Goal: Task Accomplishment & Management: Use online tool/utility

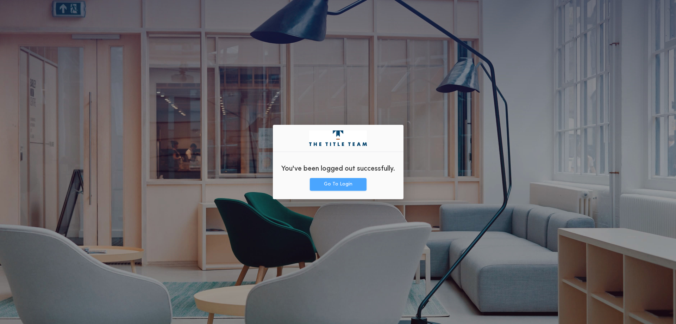
click at [328, 183] on button "Go To Login" at bounding box center [338, 184] width 57 height 13
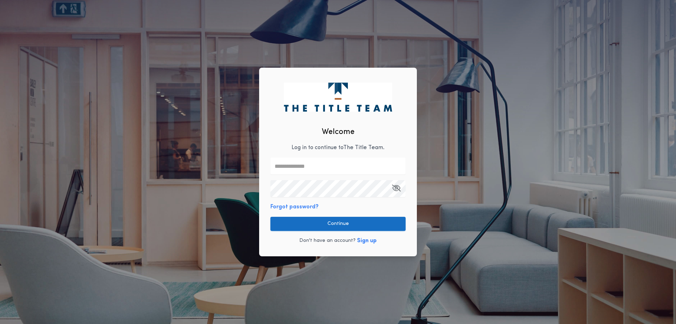
type input "**********"
click at [318, 225] on button "Continue" at bounding box center [338, 224] width 135 height 14
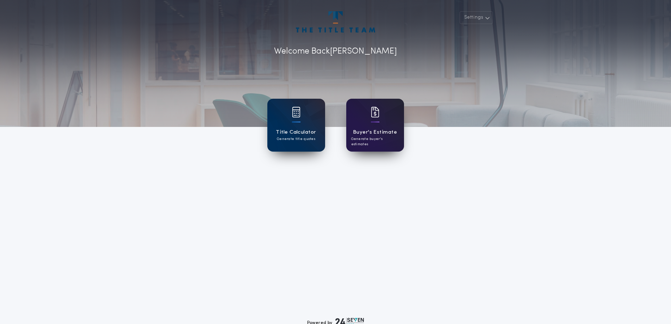
click at [366, 124] on div "Buyer's Estimate Generate buyer's estimates" at bounding box center [375, 125] width 58 height 53
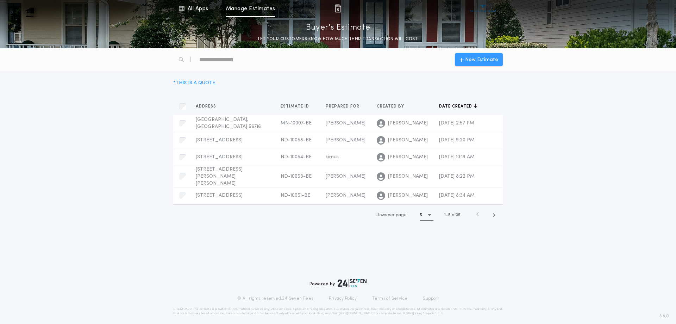
click at [488, 57] on span "New Estimate" at bounding box center [481, 59] width 33 height 7
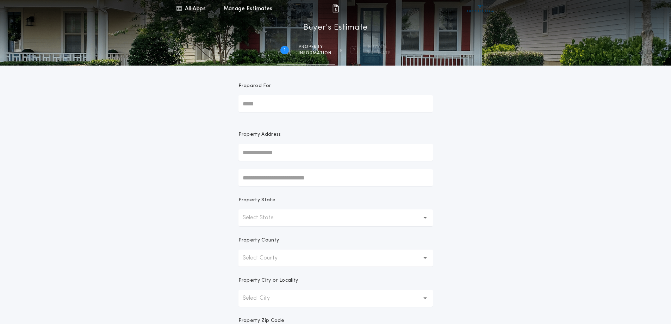
click at [299, 213] on button "Select State" at bounding box center [335, 217] width 194 height 17
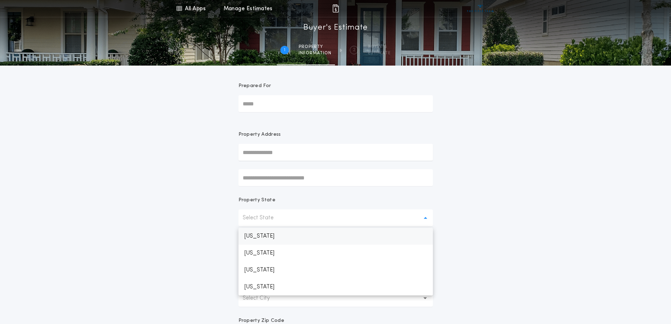
click at [278, 234] on p "[US_STATE]" at bounding box center [335, 236] width 194 height 17
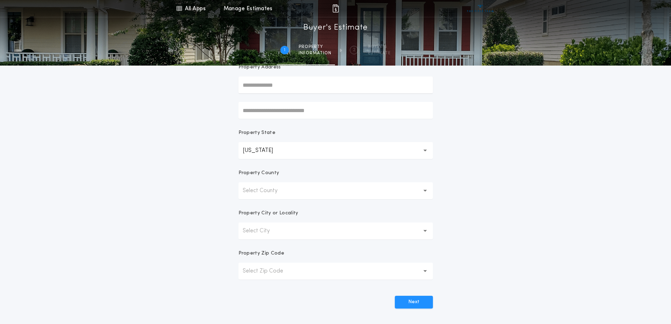
scroll to position [70, 0]
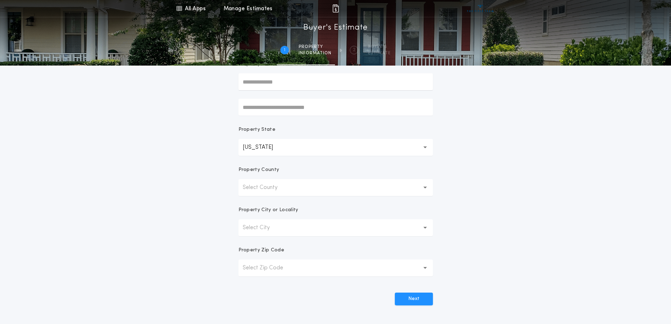
click at [256, 185] on p "Select County" at bounding box center [266, 187] width 46 height 8
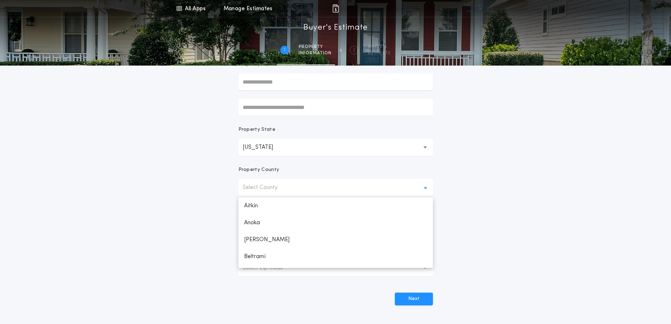
click at [200, 200] on div "All Apps Title Calculator Buyer's Estimate Menu All Apps Manage Estimates 1 /2 …" at bounding box center [335, 131] width 671 height 403
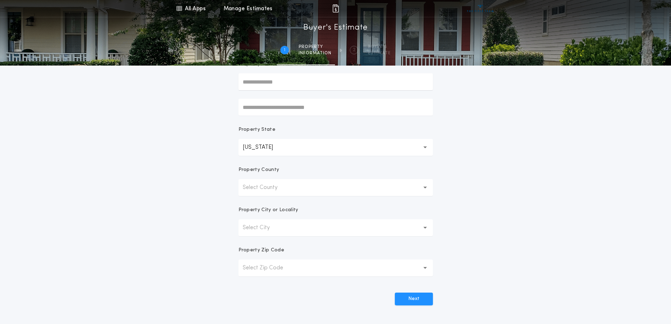
click at [259, 266] on p "Select Zip Code" at bounding box center [269, 267] width 52 height 8
click at [260, 266] on p "Select Zip Code" at bounding box center [269, 267] width 52 height 8
click at [300, 267] on button "Select Zip Code" at bounding box center [335, 267] width 194 height 17
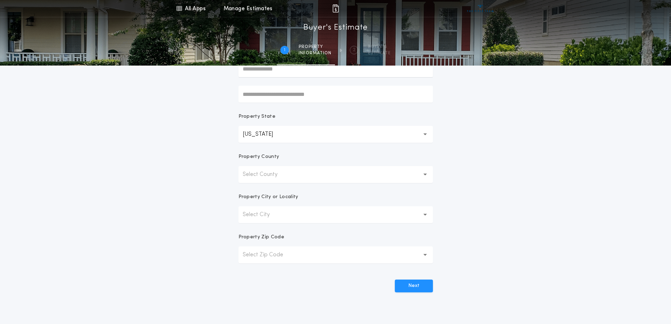
scroll to position [106, 0]
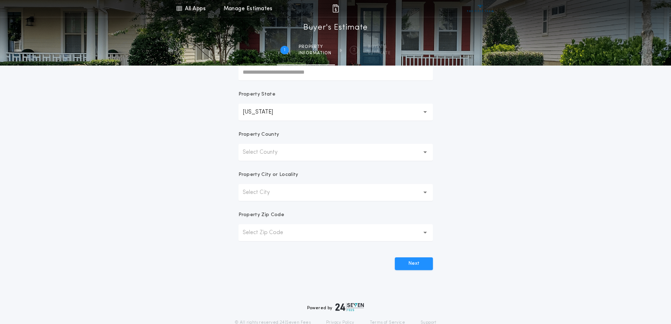
click at [336, 235] on button "Select Zip Code" at bounding box center [335, 232] width 194 height 17
click at [261, 235] on p "Select Zip Code" at bounding box center [269, 232] width 52 height 8
click at [241, 230] on button "Select Zip Code" at bounding box center [335, 232] width 194 height 17
click at [258, 228] on button "Select Zip Code" at bounding box center [335, 232] width 194 height 17
click at [286, 149] on p "Select County" at bounding box center [266, 152] width 46 height 8
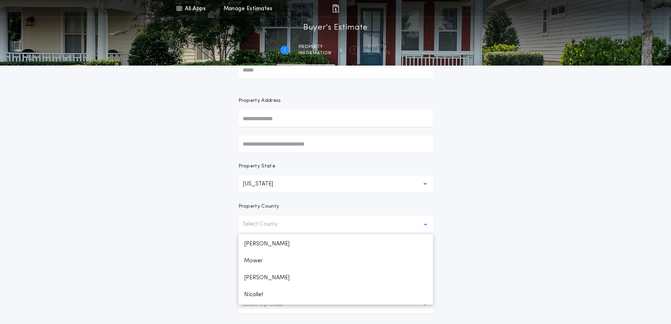
scroll to position [0, 0]
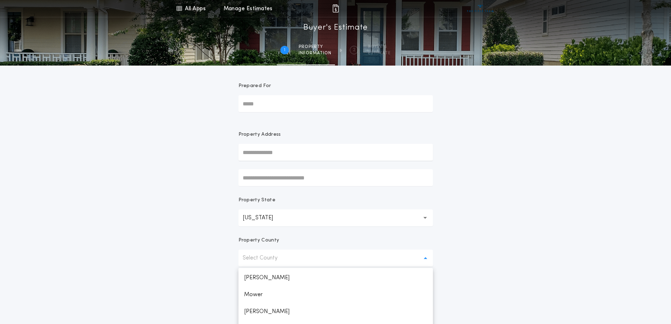
click at [258, 153] on input "text" at bounding box center [335, 152] width 194 height 17
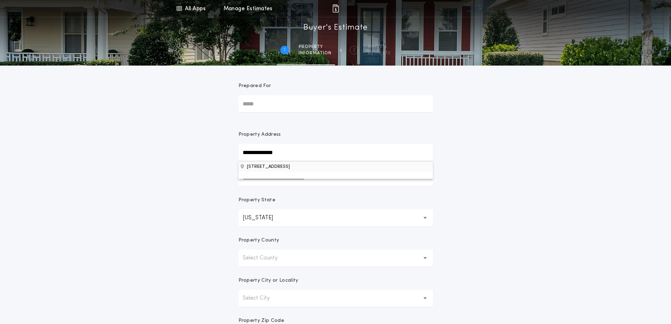
click at [265, 163] on button "[STREET_ADDRESS]" at bounding box center [335, 166] width 194 height 11
type input "**********"
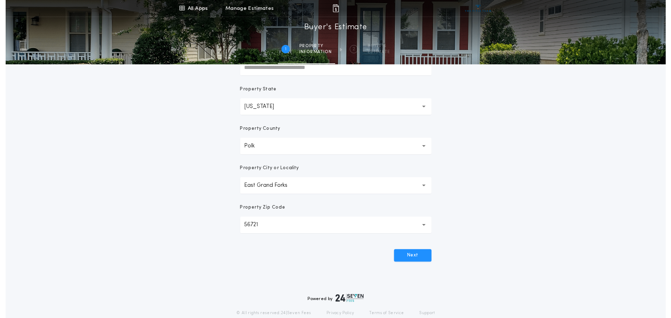
scroll to position [135, 0]
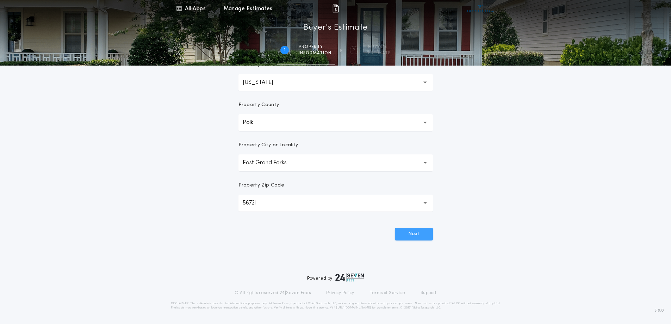
click at [403, 232] on button "Next" at bounding box center [414, 234] width 38 height 13
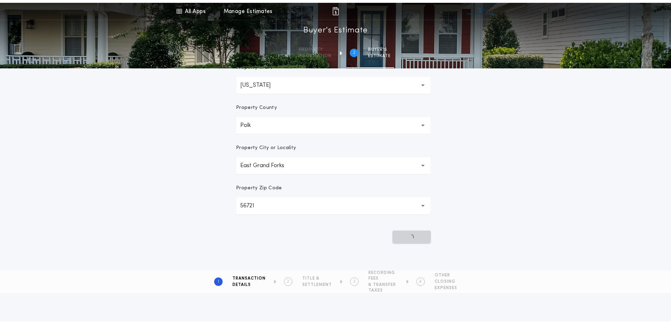
scroll to position [0, 0]
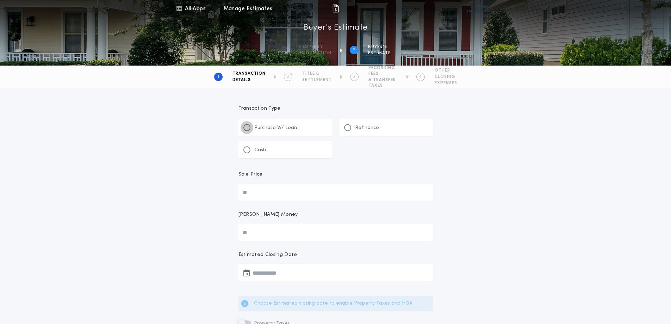
click at [249, 127] on div at bounding box center [246, 127] width 7 height 7
type input "*"
click at [271, 190] on input "Sale Price" at bounding box center [335, 192] width 194 height 17
click at [279, 197] on input "Sale Price" at bounding box center [335, 192] width 194 height 17
type input "********"
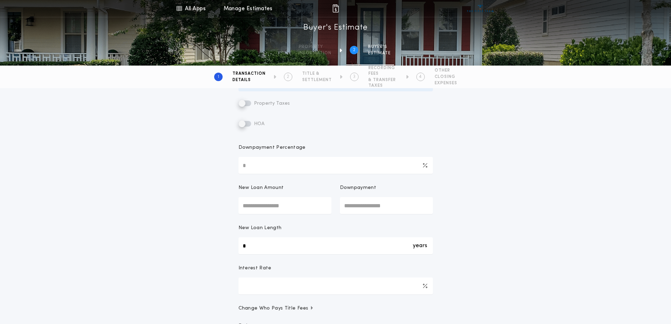
scroll to position [247, 0]
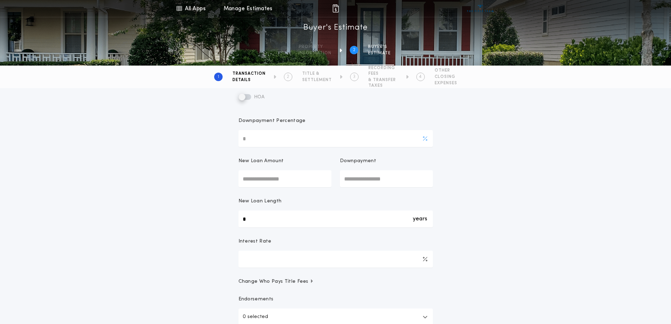
click at [263, 139] on input "Downpayment Percentage" at bounding box center [335, 138] width 194 height 17
type input "**"
type input "********"
click at [200, 187] on div "**********" at bounding box center [335, 105] width 671 height 527
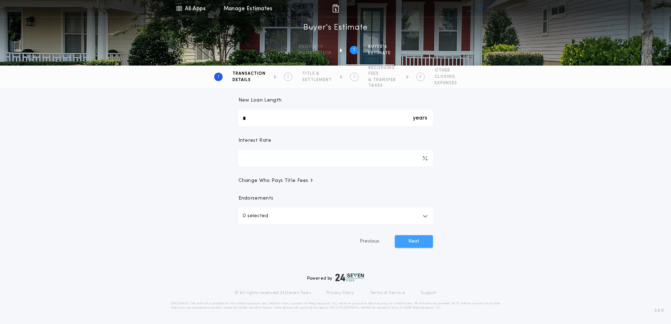
click at [407, 240] on button "Next" at bounding box center [414, 241] width 38 height 13
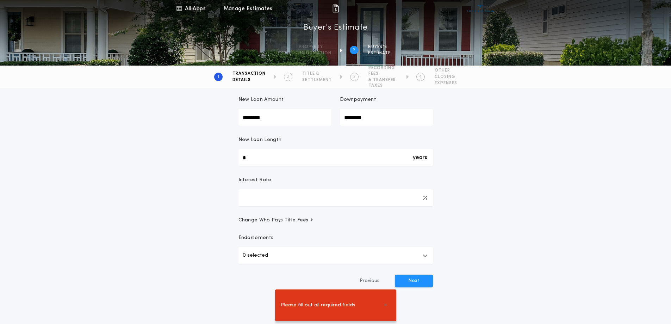
scroll to position [247, 0]
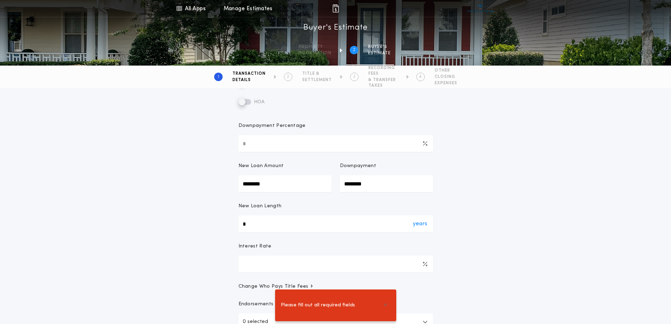
click at [251, 218] on div "years *" at bounding box center [335, 223] width 194 height 17
click at [251, 218] on input "*" at bounding box center [335, 223] width 194 height 17
type input "**"
click at [208, 217] on div "**********" at bounding box center [335, 107] width 671 height 532
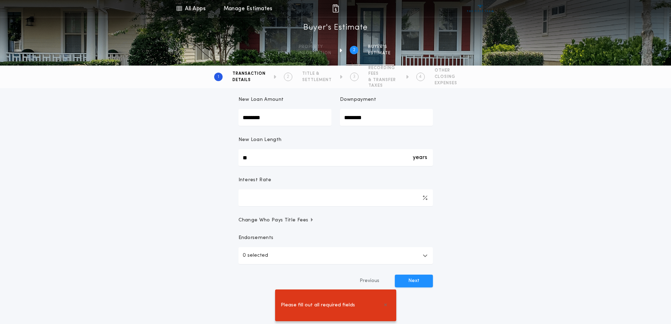
scroll to position [353, 0]
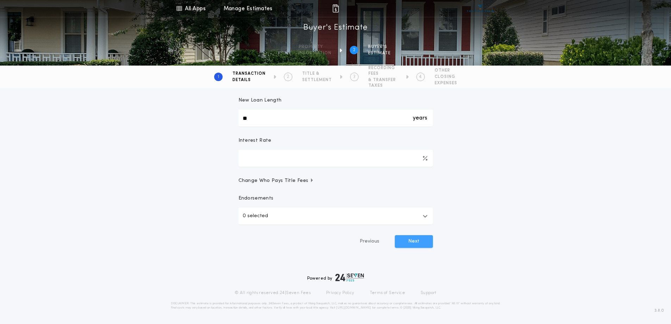
click at [412, 236] on button "Next" at bounding box center [414, 241] width 38 height 13
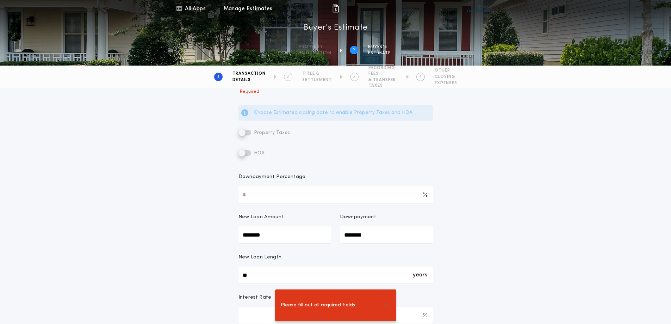
scroll to position [142, 0]
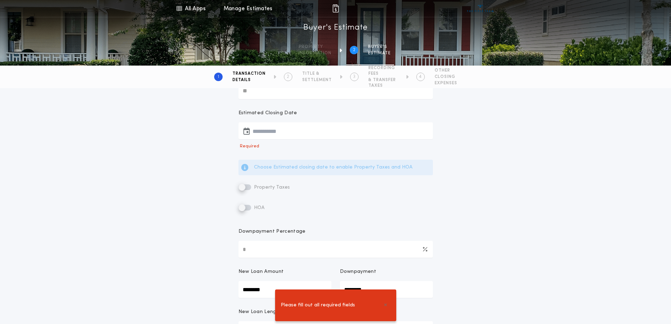
click at [267, 131] on button "button" at bounding box center [335, 130] width 194 height 17
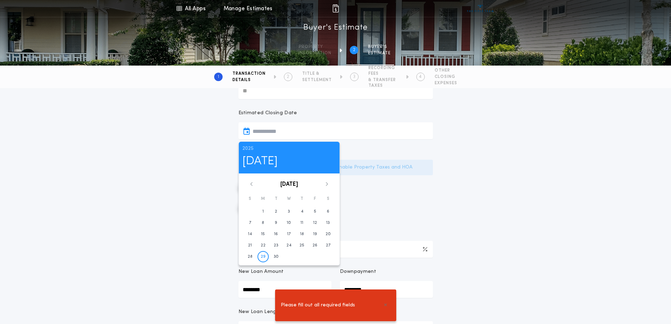
click at [325, 184] on icon at bounding box center [327, 184] width 4 height 4
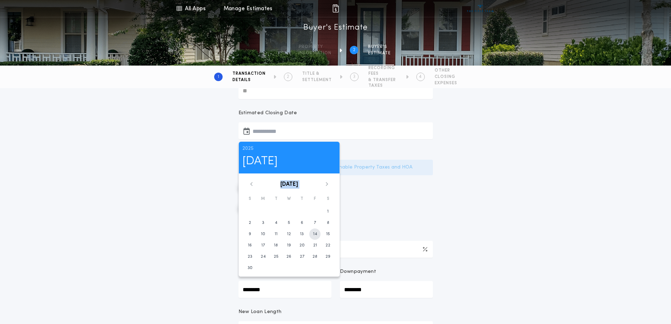
click at [315, 234] on time "14" at bounding box center [315, 234] width 4 height 6
type input "**********"
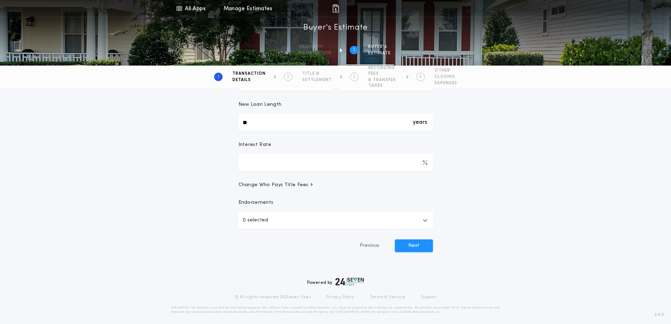
scroll to position [324, 0]
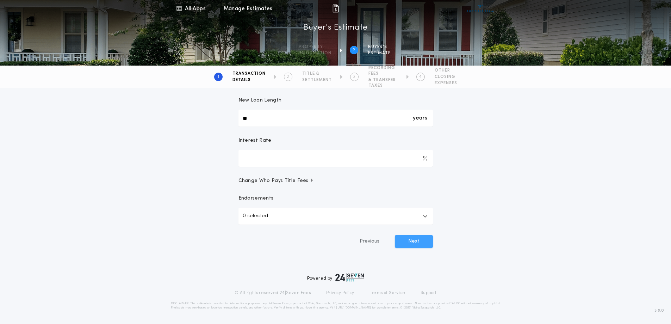
click at [407, 238] on button "Next" at bounding box center [414, 241] width 38 height 13
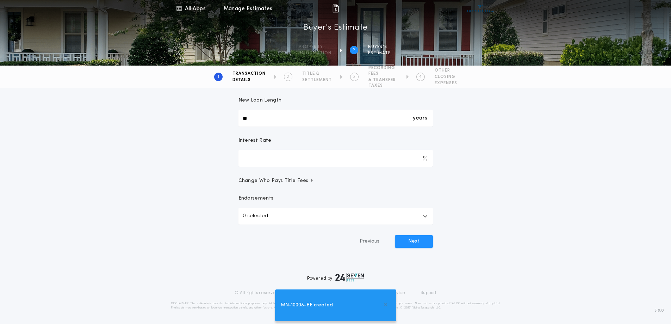
type input "**"
type input "*****"
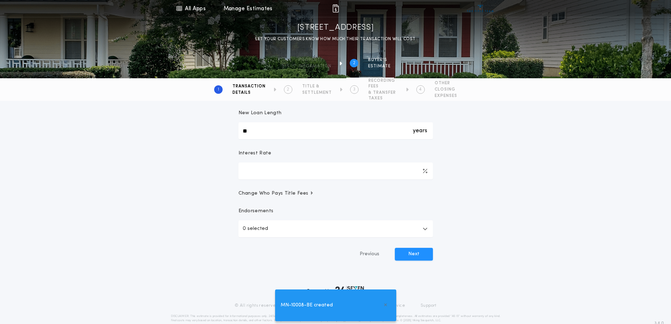
scroll to position [337, 0]
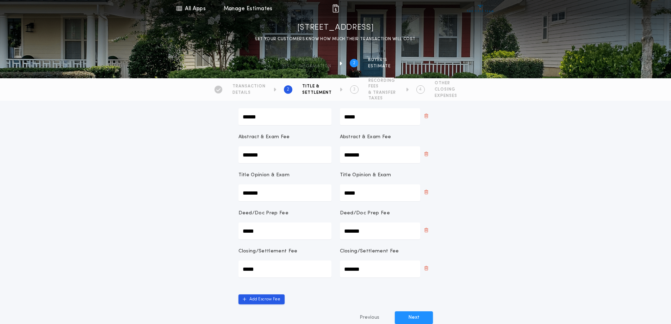
scroll to position [368, 0]
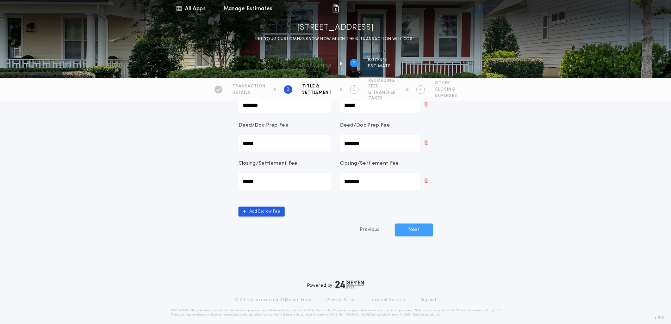
click at [418, 223] on button "Next" at bounding box center [414, 229] width 38 height 13
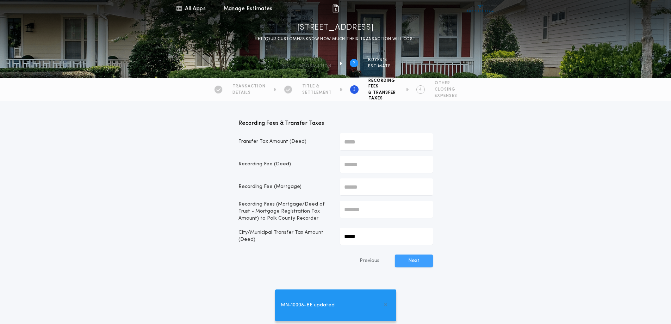
click at [415, 258] on button "Next" at bounding box center [414, 260] width 38 height 13
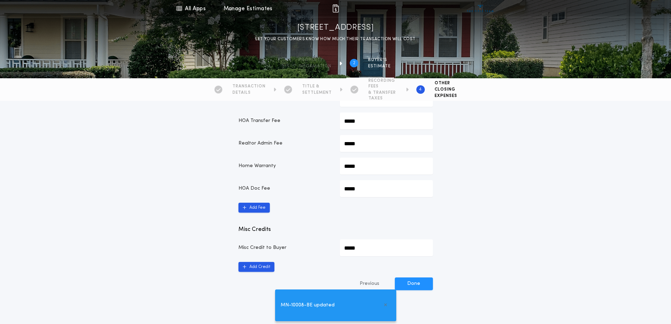
scroll to position [354, 0]
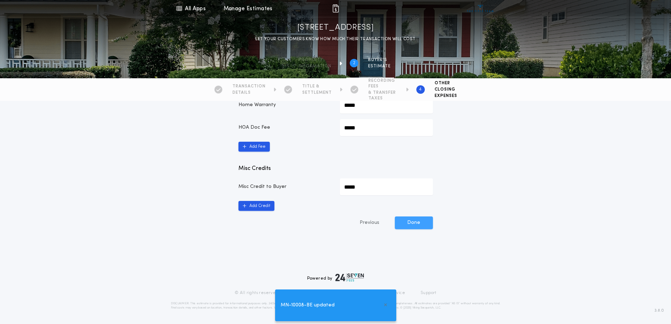
click at [410, 222] on button "Done" at bounding box center [414, 222] width 38 height 13
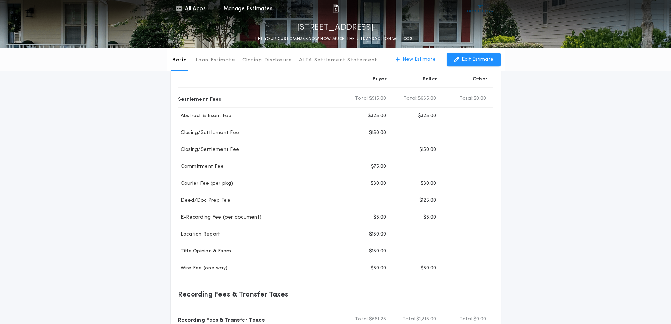
scroll to position [106, 0]
